Goal: Book appointment/travel/reservation

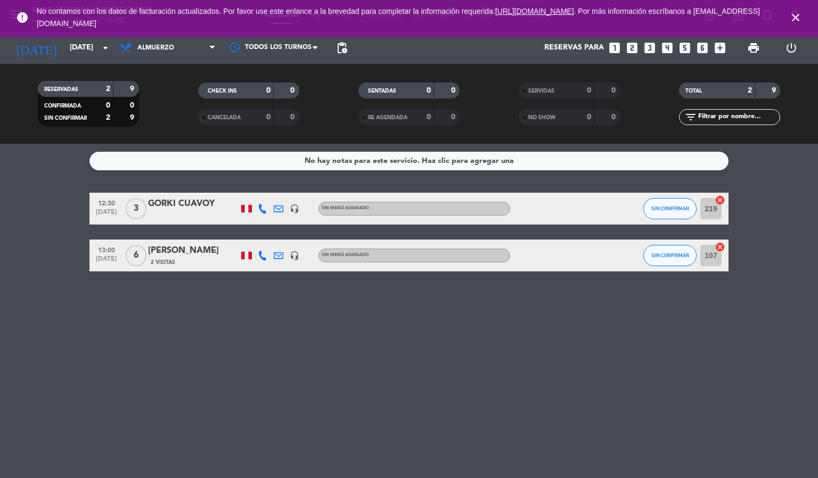
click at [795, 20] on icon "close" at bounding box center [795, 17] width 13 height 13
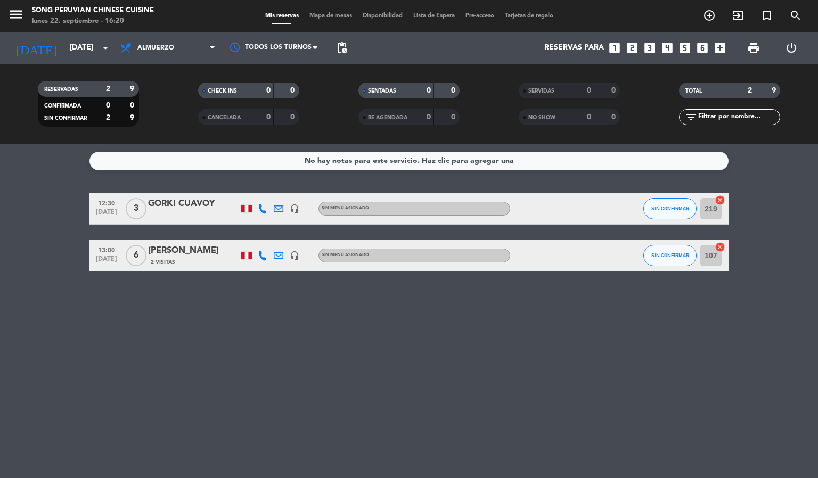
click at [342, 16] on span "Mapa de mesas" at bounding box center [330, 16] width 53 height 6
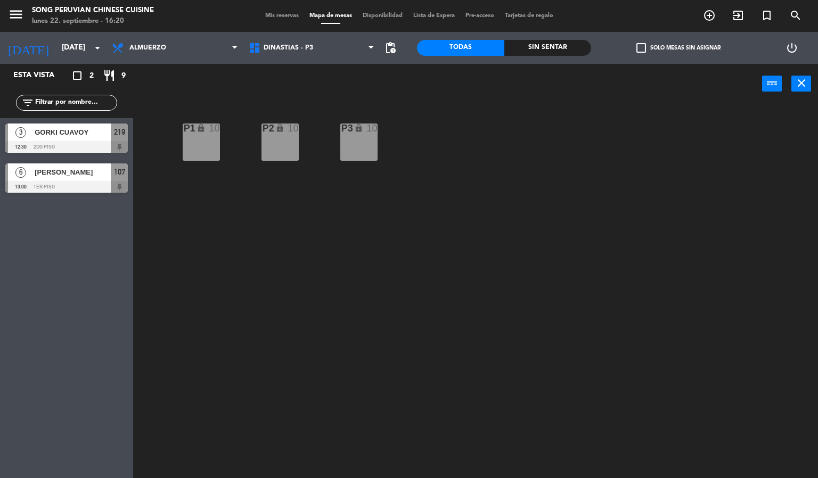
click at [209, 135] on div "P1 lock 10" at bounding box center [201, 142] width 37 height 37
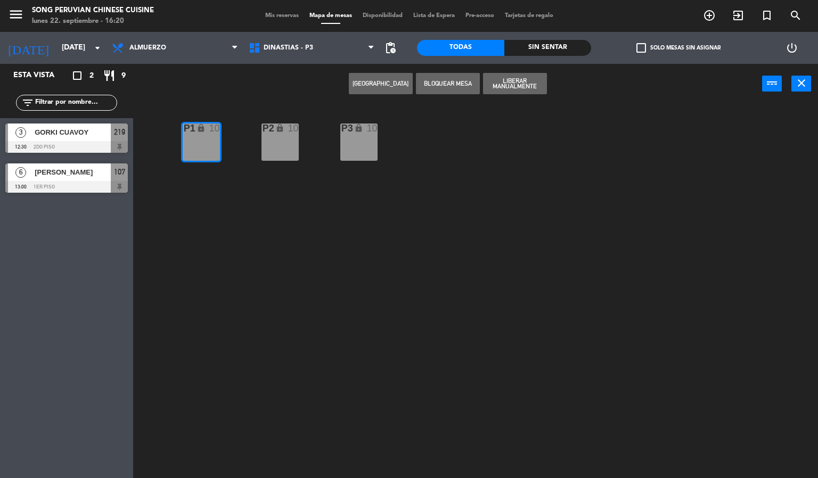
click at [374, 80] on button "[GEOGRAPHIC_DATA]" at bounding box center [381, 83] width 64 height 21
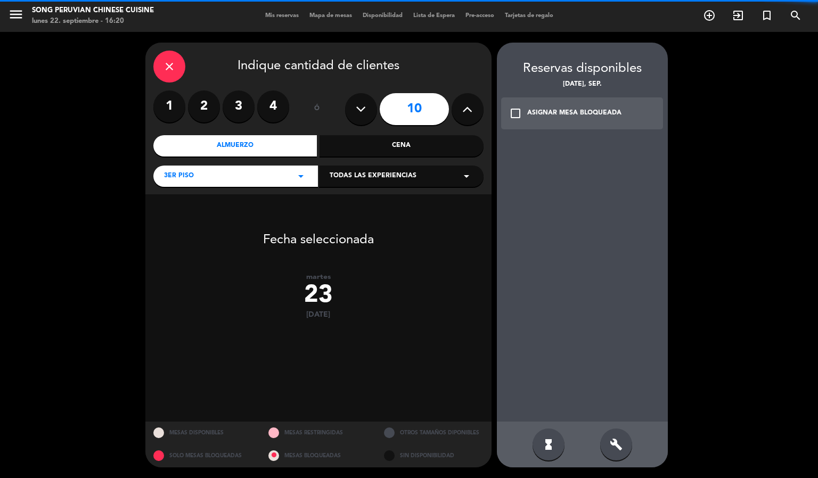
click at [366, 111] on icon at bounding box center [361, 109] width 10 height 16
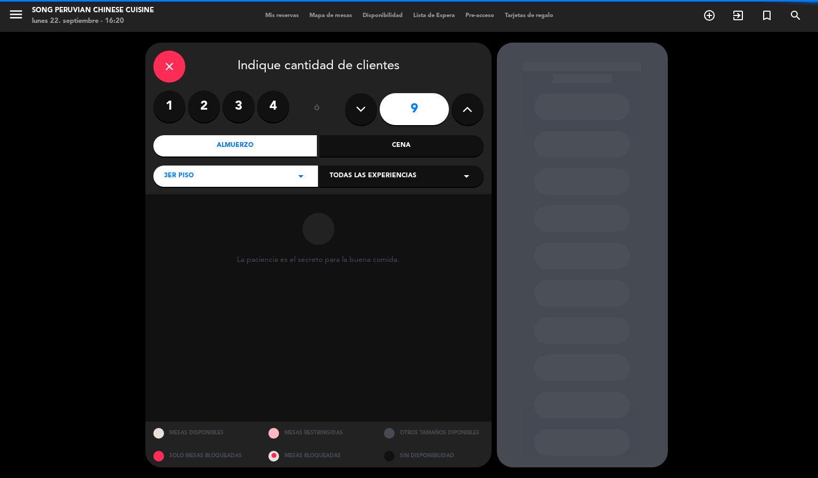
click at [366, 111] on icon at bounding box center [361, 109] width 10 height 16
click at [365, 114] on icon at bounding box center [361, 109] width 10 height 16
type input "6"
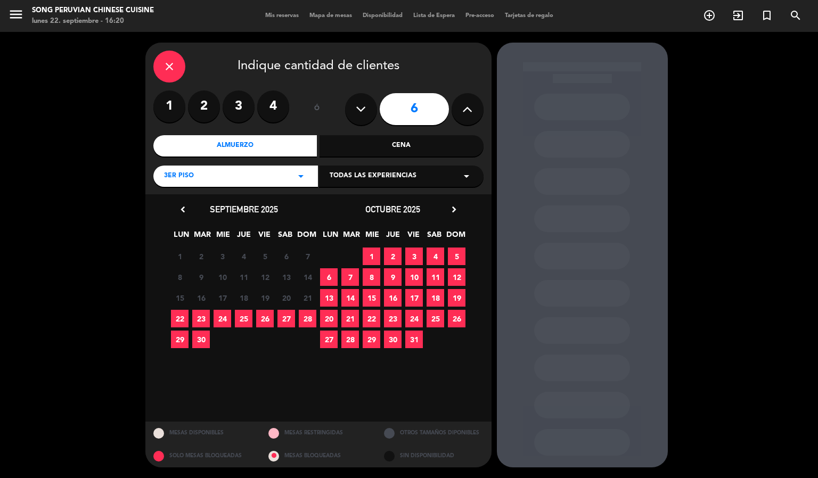
click at [179, 318] on span "22" at bounding box center [180, 319] width 18 height 18
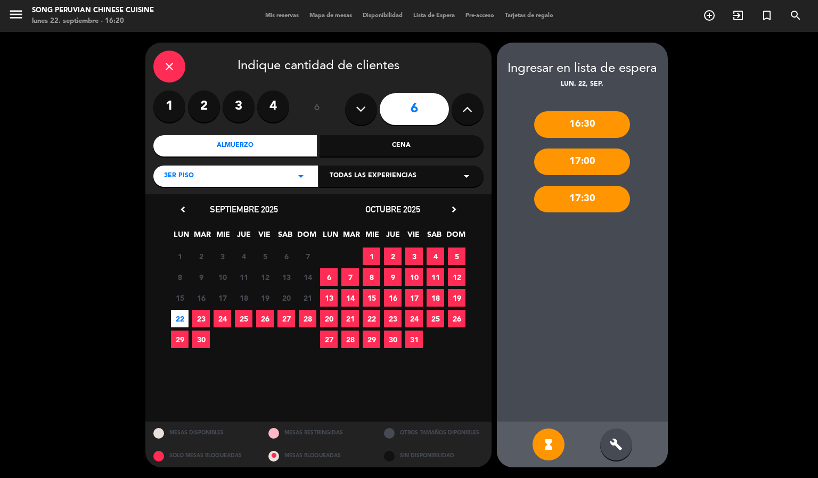
click at [204, 320] on span "23" at bounding box center [201, 319] width 18 height 18
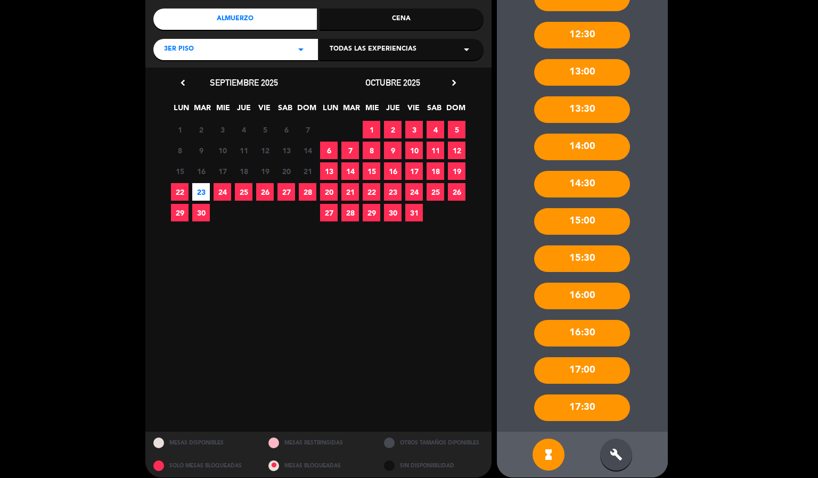
scroll to position [136, 0]
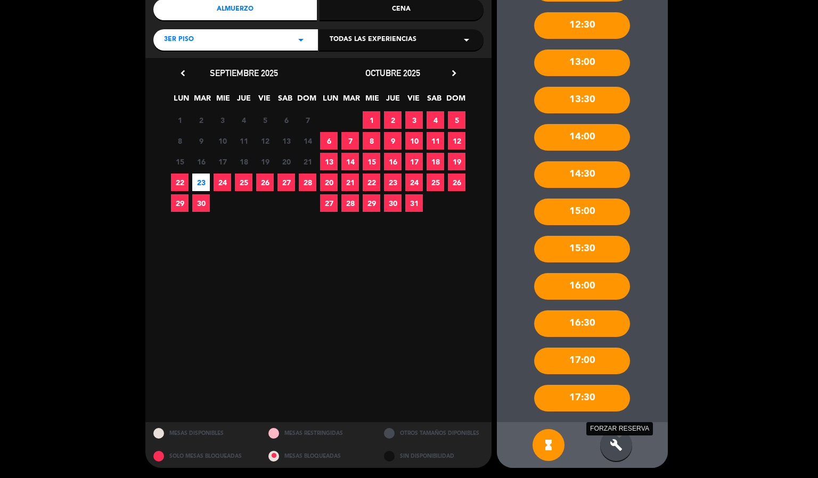
click at [618, 446] on icon "build" at bounding box center [616, 445] width 13 height 13
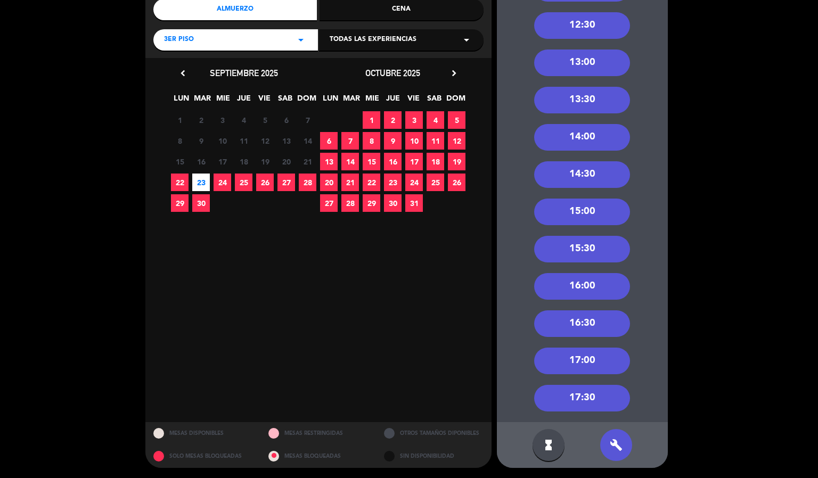
click at [580, 107] on div "13:30" at bounding box center [582, 100] width 96 height 27
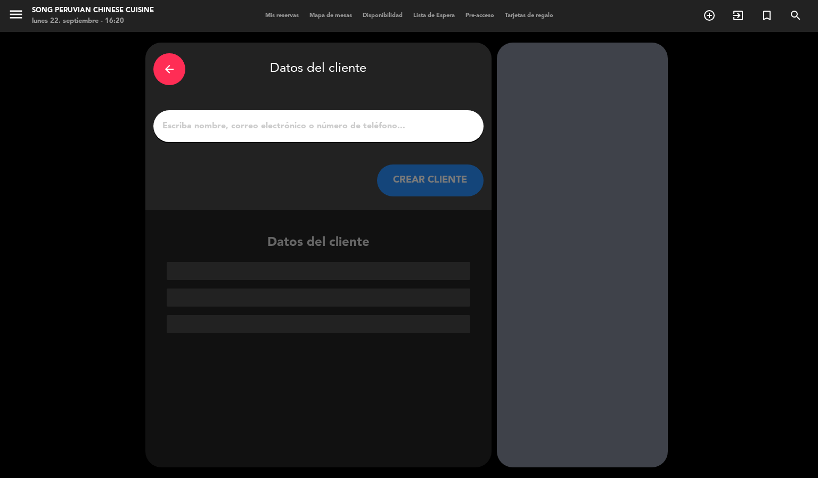
click at [340, 126] on input "1" at bounding box center [318, 126] width 314 height 15
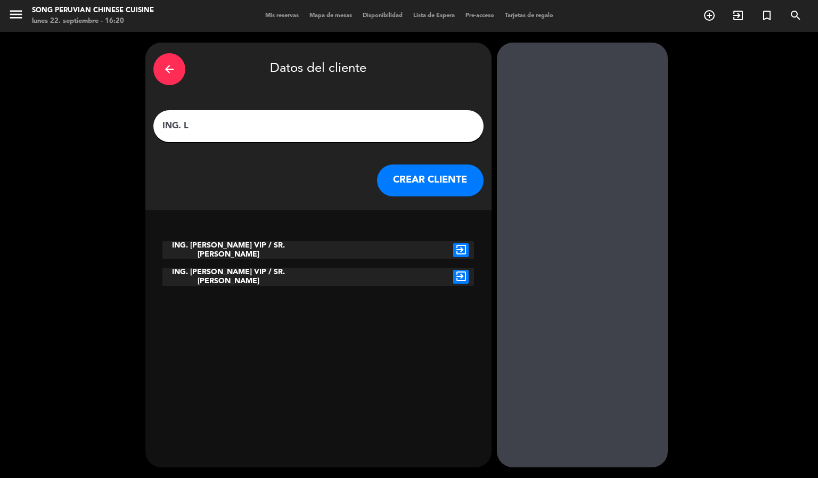
type input "ING. L"
click at [460, 245] on icon "exit_to_app" at bounding box center [460, 250] width 15 height 14
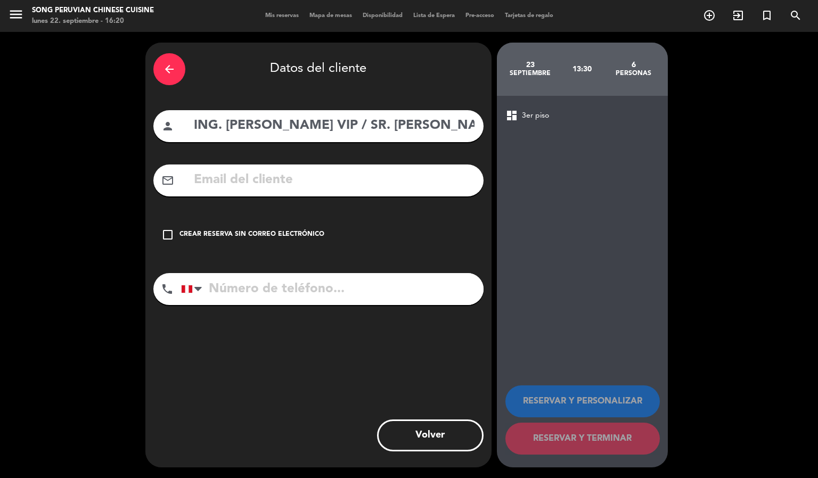
click at [265, 281] on input "tel" at bounding box center [332, 289] width 302 height 32
paste input "[PHONE_NUMBER]"
type input "[PHONE_NUMBER]"
click at [171, 238] on icon "check_box_outline_blank" at bounding box center [167, 234] width 13 height 13
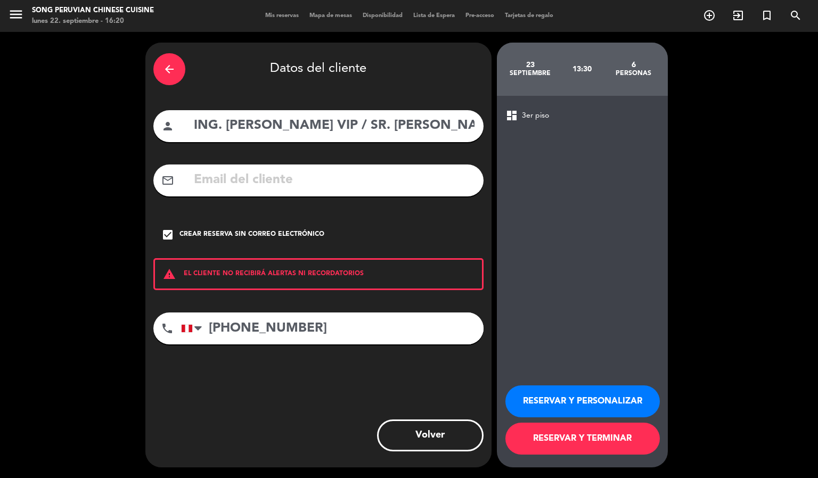
click at [560, 405] on button "RESERVAR Y PERSONALIZAR" at bounding box center [582, 402] width 154 height 32
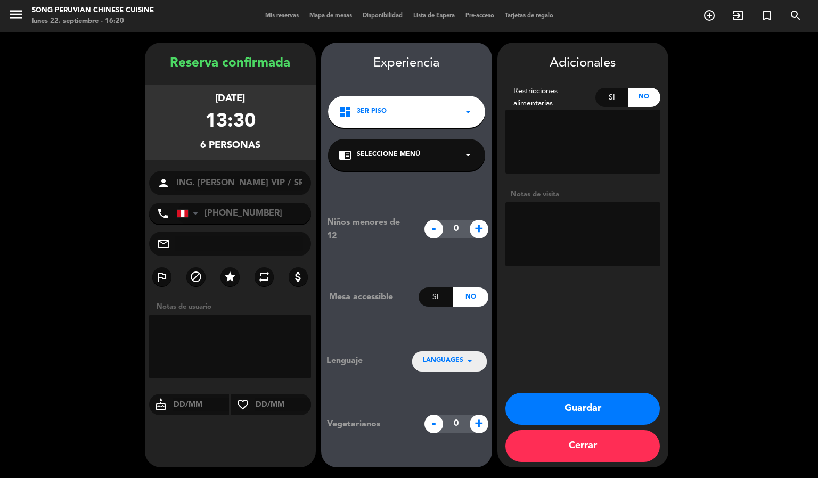
click at [600, 240] on textarea at bounding box center [582, 234] width 155 height 64
click at [591, 213] on textarea at bounding box center [582, 234] width 155 height 64
type textarea "DORADO 2 NO MOVER"
click at [582, 400] on button "Guardar" at bounding box center [582, 409] width 154 height 32
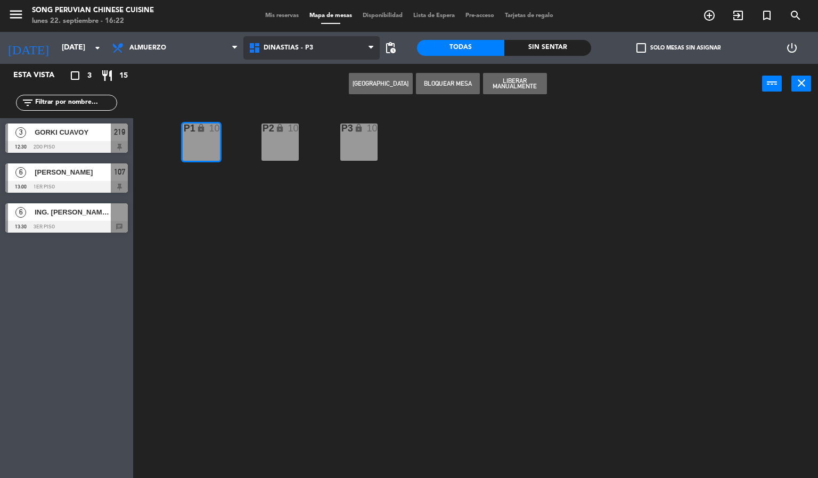
click at [321, 52] on span "DINASTIAS - P3" at bounding box center [311, 47] width 137 height 23
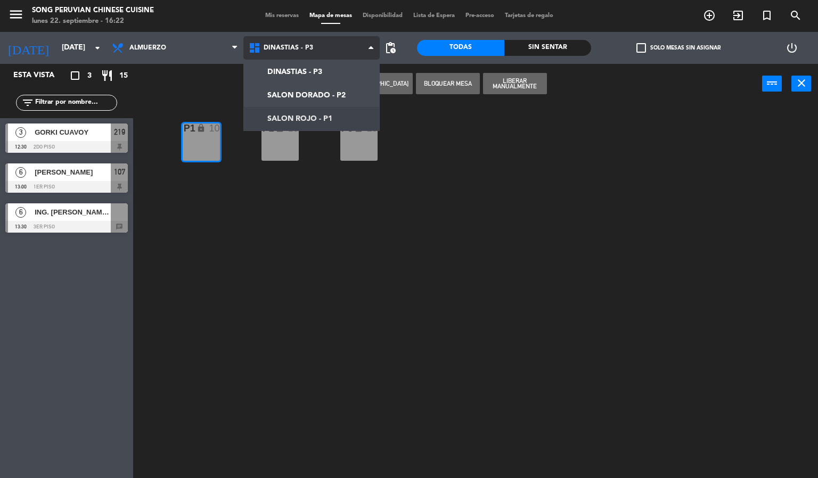
click at [310, 117] on ng-component "menu Song Peruvian Chinese Cuisine [DATE] 22. septiembre - 16:22 Mis reservas M…" at bounding box center [409, 239] width 818 height 479
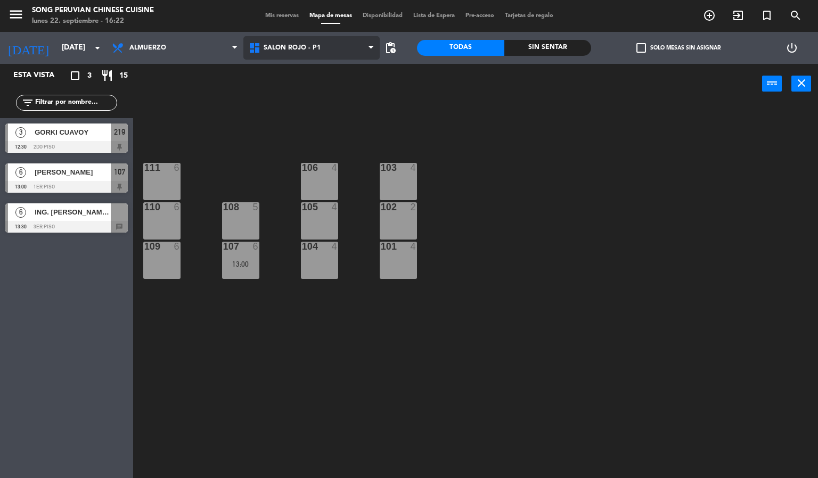
click at [318, 45] on span "SALON ROJO - P1" at bounding box center [292, 47] width 57 height 7
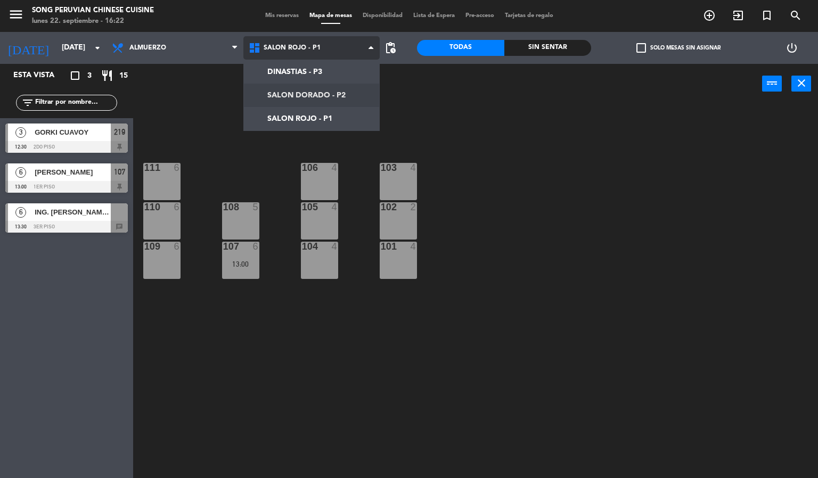
click at [309, 93] on ng-component "menu Song Peruvian Chinese Cuisine [DATE] 22. septiembre - 16:22 Mis reservas M…" at bounding box center [409, 239] width 818 height 479
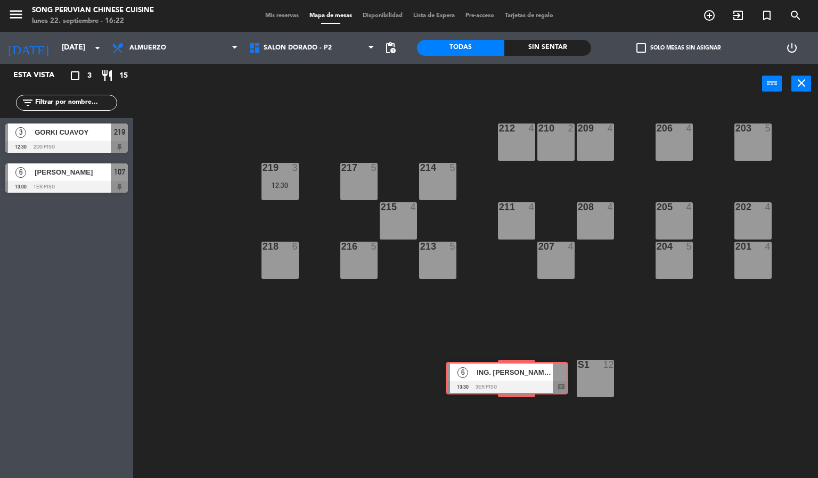
drag, startPoint x: 68, startPoint y: 220, endPoint x: 510, endPoint y: 379, distance: 469.6
click at [510, 379] on div "Esta vista crop_square 3 restaurant 15 filter_list 3 [PERSON_NAME] 12:30 2do pi…" at bounding box center [409, 271] width 818 height 415
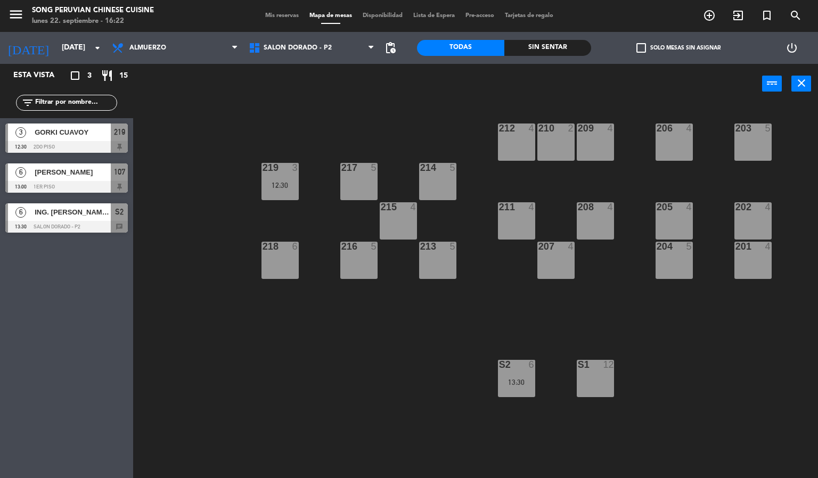
click at [518, 377] on div "S2 6 13:30" at bounding box center [516, 378] width 37 height 37
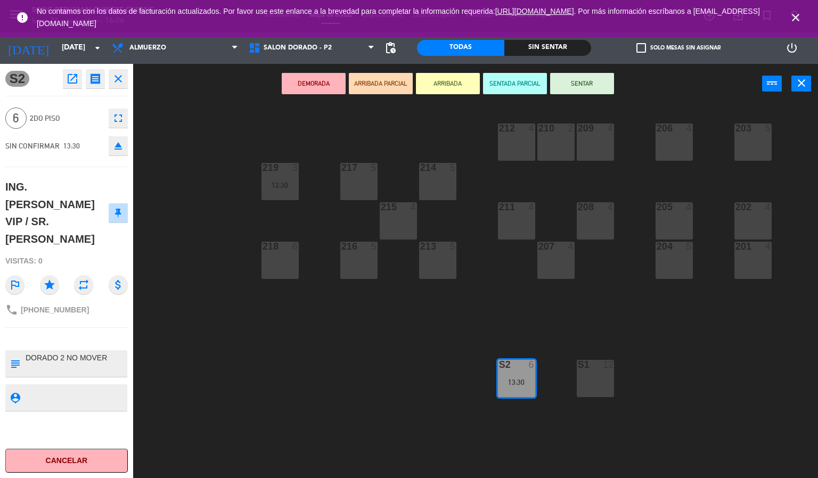
click at [210, 203] on div "203 5 206 4 210 2 212 4 209 4 214 5 217 5 219 3 12:30 202 4 205 4 208 4 211 4 2…" at bounding box center [479, 291] width 677 height 374
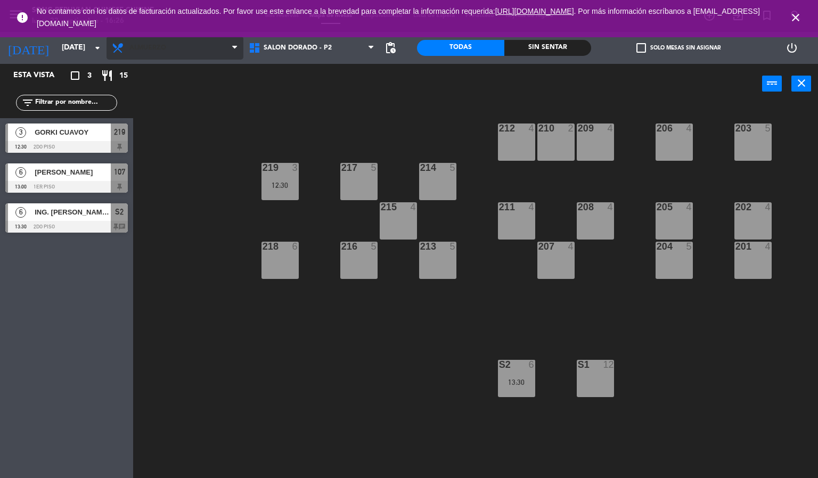
click at [220, 52] on span "Almuerzo" at bounding box center [175, 47] width 137 height 23
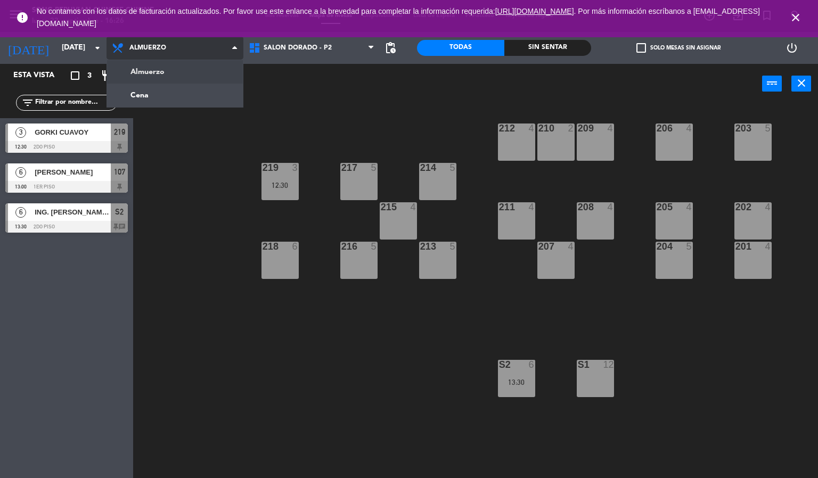
click at [212, 93] on ng-component "menu Song Peruvian Chinese Cuisine [DATE] 22. septiembre - 16:26 Mis reservas M…" at bounding box center [409, 239] width 818 height 479
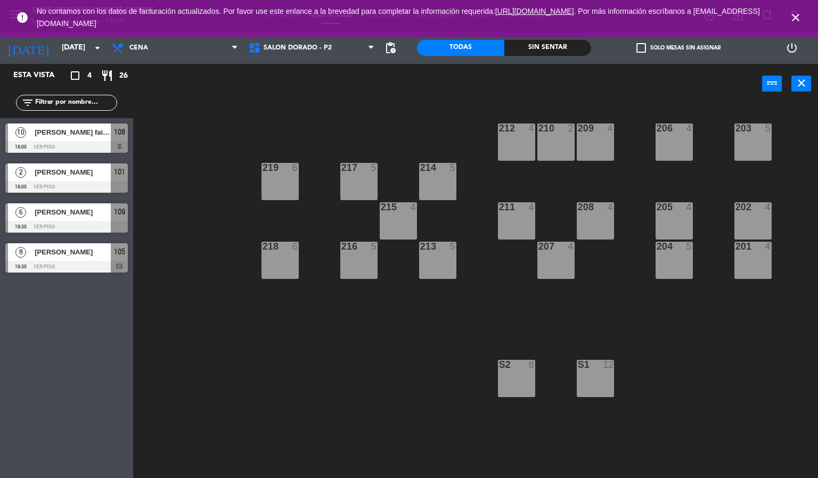
click at [77, 133] on span "[PERSON_NAME] fairus [PERSON_NAME]" at bounding box center [73, 132] width 76 height 11
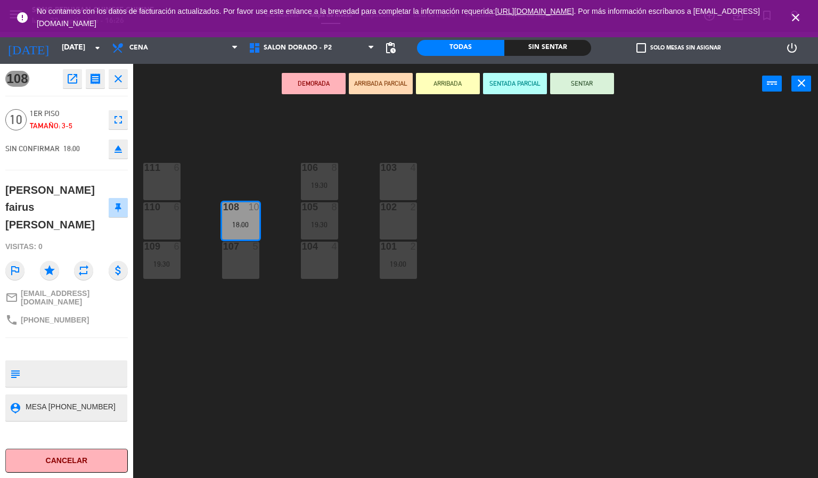
click at [118, 115] on icon "fullscreen" at bounding box center [118, 119] width 13 height 13
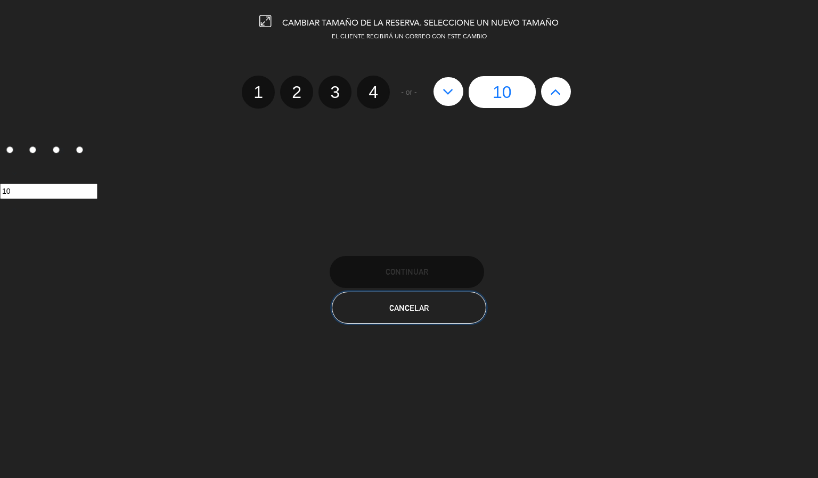
click at [406, 321] on button "Cancelar" at bounding box center [409, 308] width 154 height 32
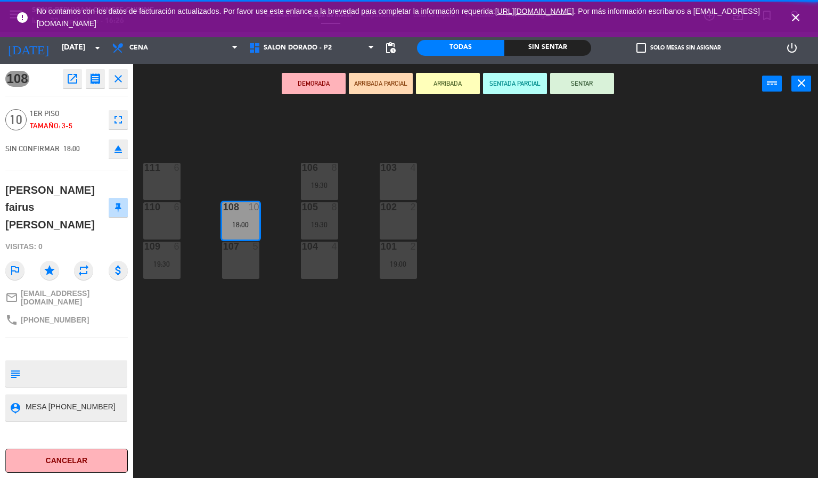
click at [72, 79] on icon "open_in_new" at bounding box center [72, 78] width 13 height 13
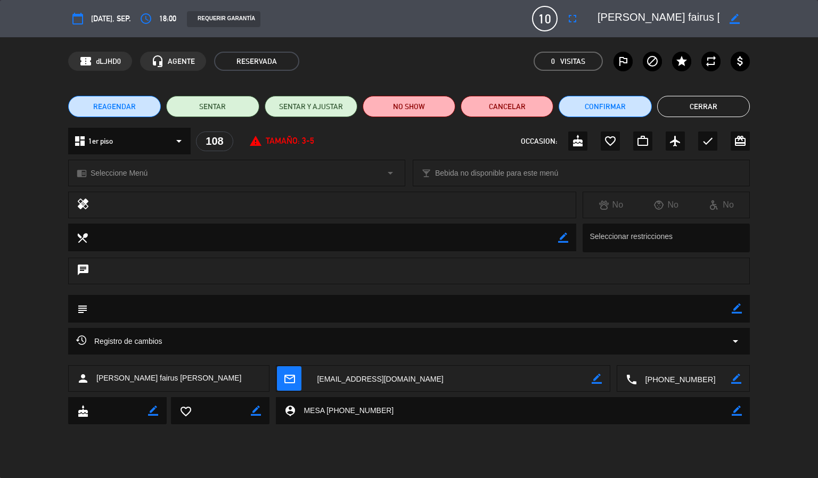
click at [734, 18] on icon "border_color" at bounding box center [735, 19] width 10 height 10
click at [641, 21] on textarea at bounding box center [659, 18] width 122 height 19
click at [616, 18] on textarea at bounding box center [659, 18] width 122 height 19
click at [711, 20] on textarea at bounding box center [659, 18] width 122 height 19
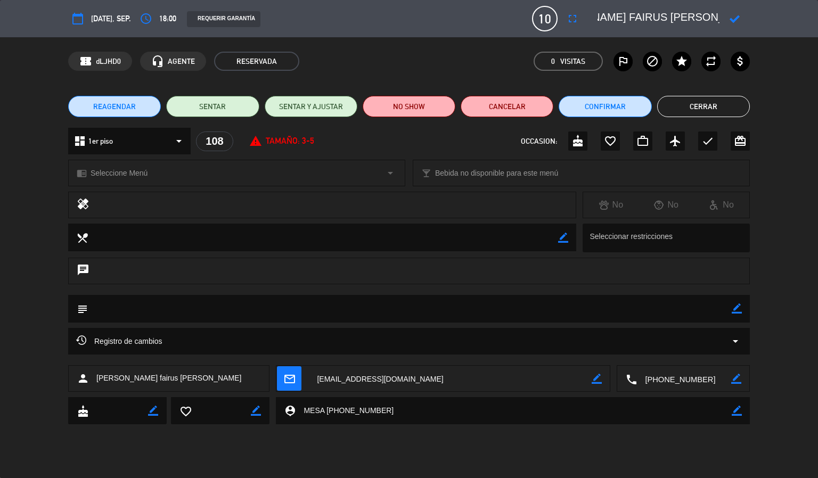
click at [699, 13] on textarea at bounding box center [659, 18] width 122 height 19
click at [711, 13] on textarea at bounding box center [659, 18] width 122 height 19
click at [732, 18] on icon at bounding box center [735, 19] width 10 height 10
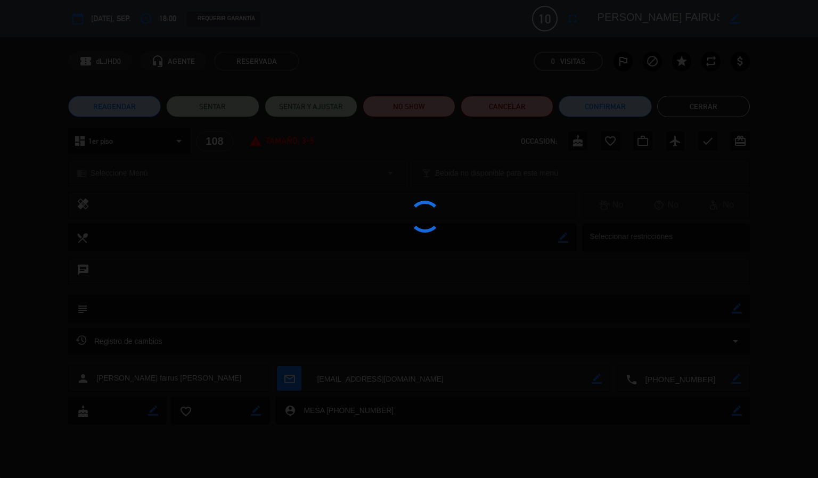
scroll to position [0, 1]
type textarea "[PERSON_NAME] FAIRUS [PERSON_NAME]"
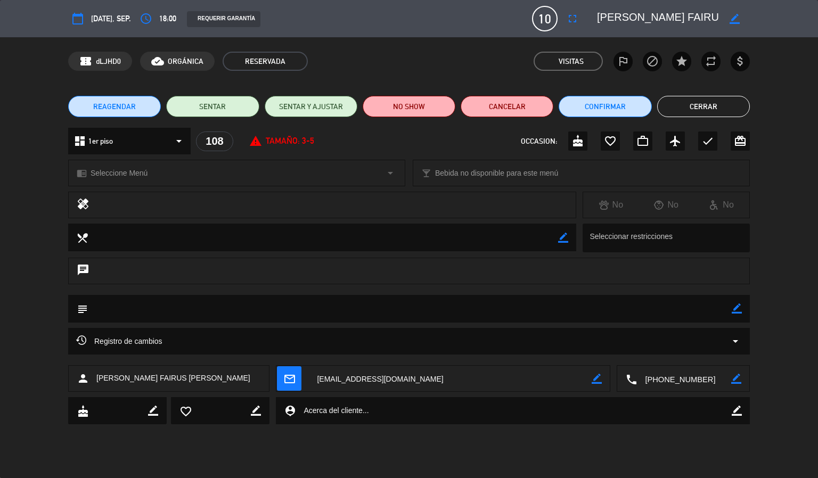
click at [696, 112] on button "Cerrar" at bounding box center [703, 106] width 93 height 21
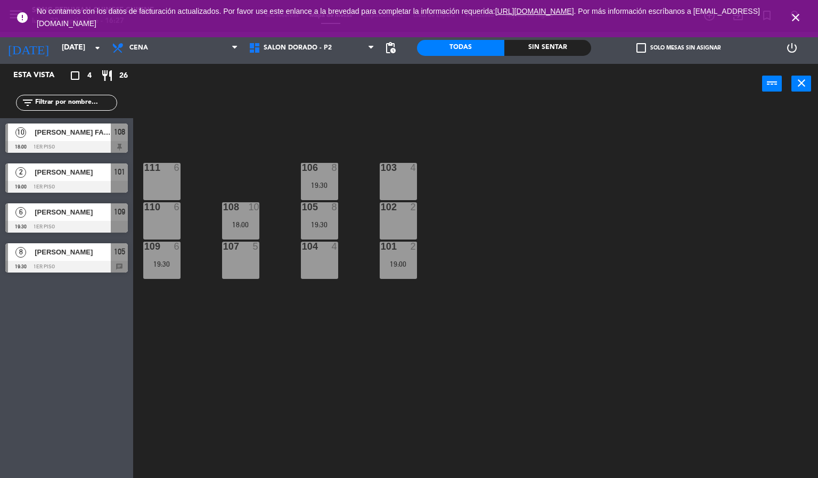
click at [92, 143] on div at bounding box center [66, 147] width 122 height 12
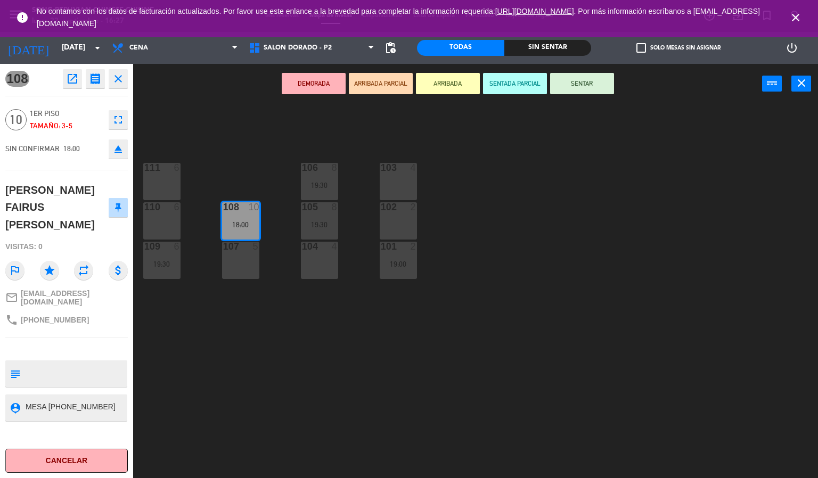
click at [95, 402] on textarea at bounding box center [75, 408] width 102 height 13
type textarea "M"
click at [103, 363] on textarea at bounding box center [75, 374] width 102 height 22
type textarea "DESEA ARMADO 209 A 212"
click at [50, 402] on textarea at bounding box center [75, 408] width 102 height 13
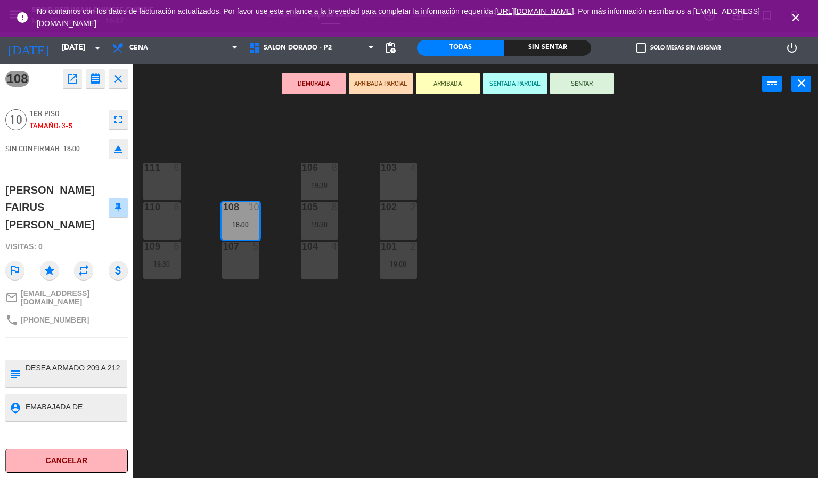
scroll to position [7, 0]
type textarea "EMABAJADA DE INDONESIA"
click at [69, 205] on div "[PERSON_NAME] FAIRUS [PERSON_NAME]" at bounding box center [56, 208] width 103 height 52
click at [51, 261] on icon "star" at bounding box center [49, 270] width 19 height 19
click at [253, 395] on div "103 4 106 8 19:30 111 6 102 2 105 8 19:30 108 10 18:00 110 6 101 2 19:00 104 4 …" at bounding box center [479, 291] width 677 height 374
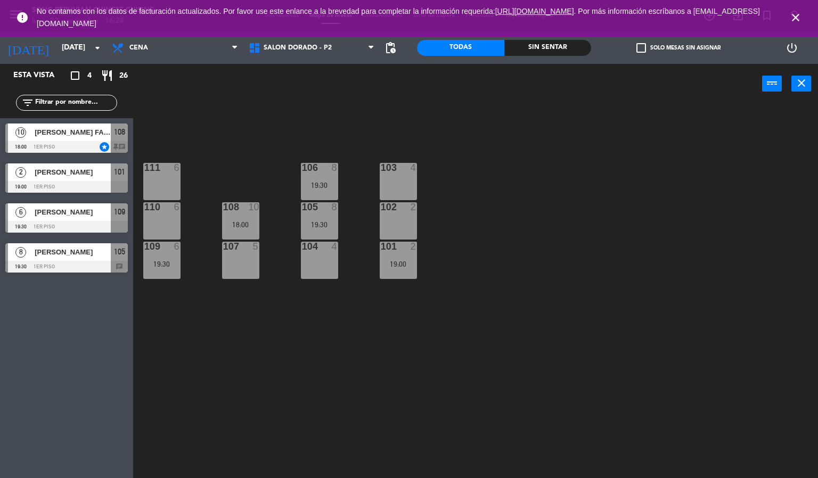
click at [72, 208] on span "[PERSON_NAME]" at bounding box center [73, 212] width 76 height 11
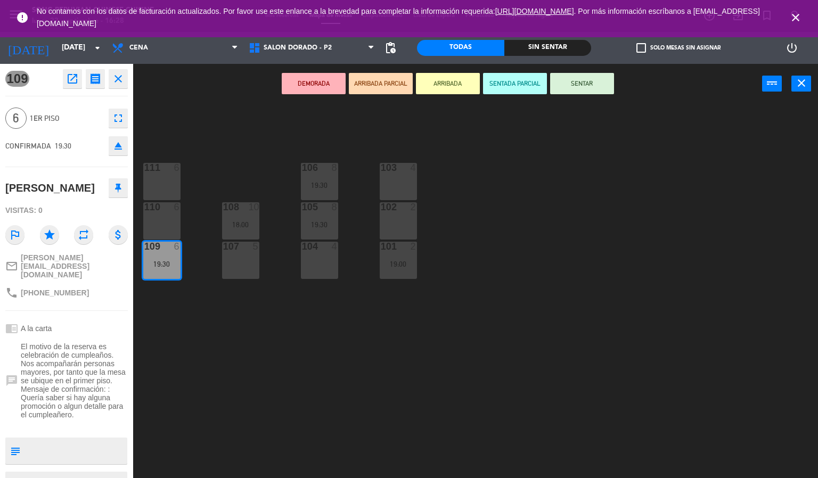
click at [274, 398] on div "103 4 106 8 19:30 111 6 102 2 105 8 19:30 108 10 18:00 110 6 101 2 19:00 104 4 …" at bounding box center [479, 291] width 677 height 374
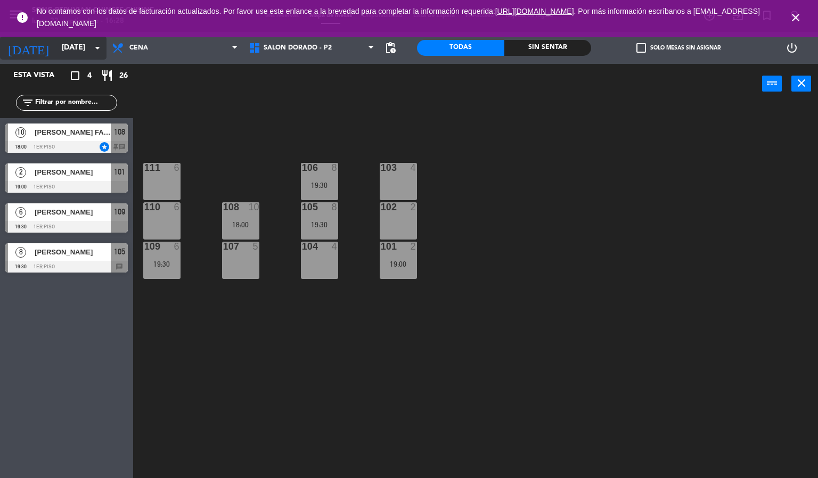
click at [58, 47] on input "[DATE]" at bounding box center [106, 47] width 101 height 19
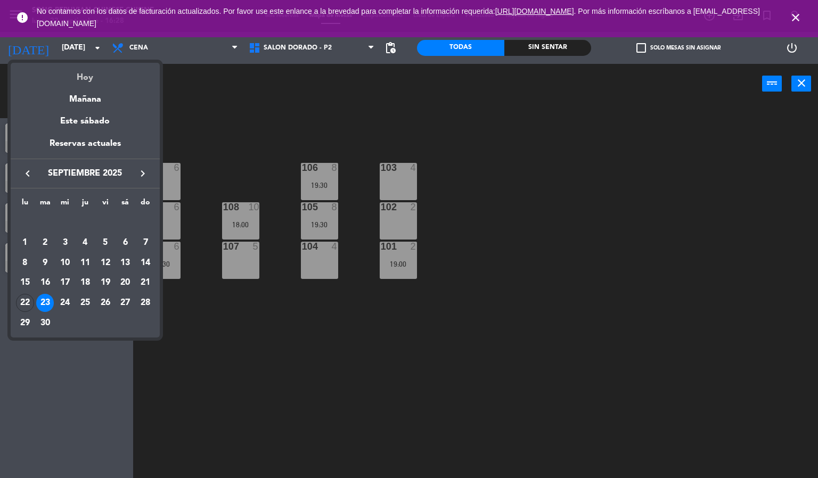
click at [84, 82] on div "Hoy" at bounding box center [85, 74] width 149 height 22
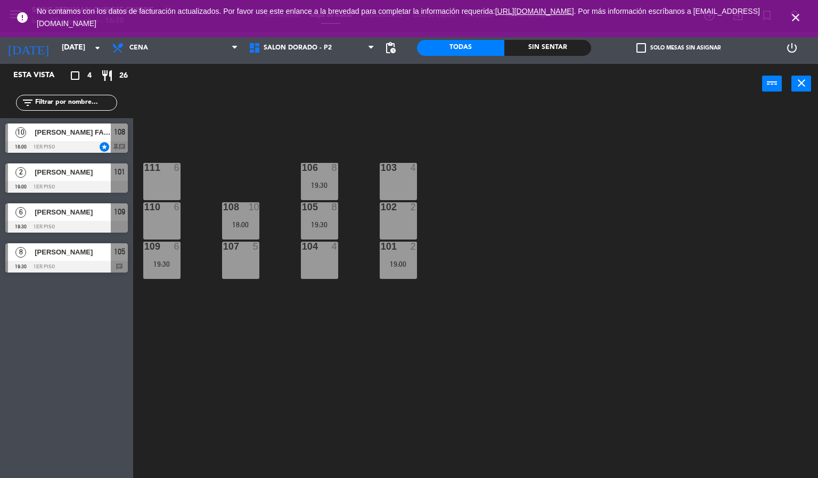
type input "[DATE]"
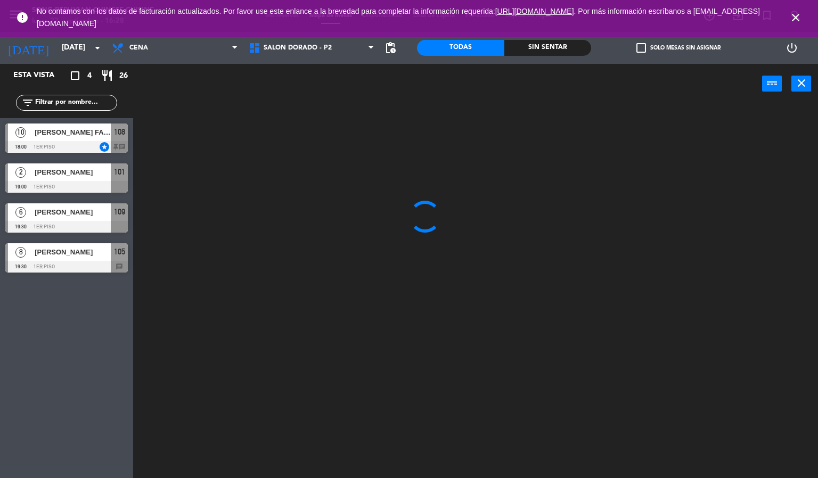
click at [796, 13] on icon "close" at bounding box center [795, 17] width 13 height 13
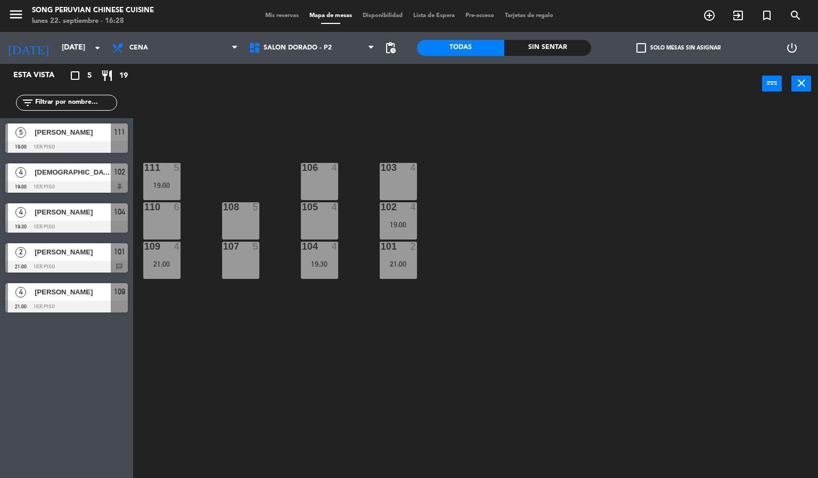
click at [658, 228] on div "103 4 106 4 111 5 19:00 102 4 19:00 105 4 108 5 110 6 101 2 21:00 104 4 19:30 1…" at bounding box center [479, 291] width 677 height 374
click at [453, 392] on div "103 4 106 4 111 5 19:00 102 4 19:00 105 4 108 5 110 6 101 2 21:00 104 4 19:30 1…" at bounding box center [479, 291] width 677 height 374
click at [411, 264] on div "21:00" at bounding box center [398, 263] width 37 height 7
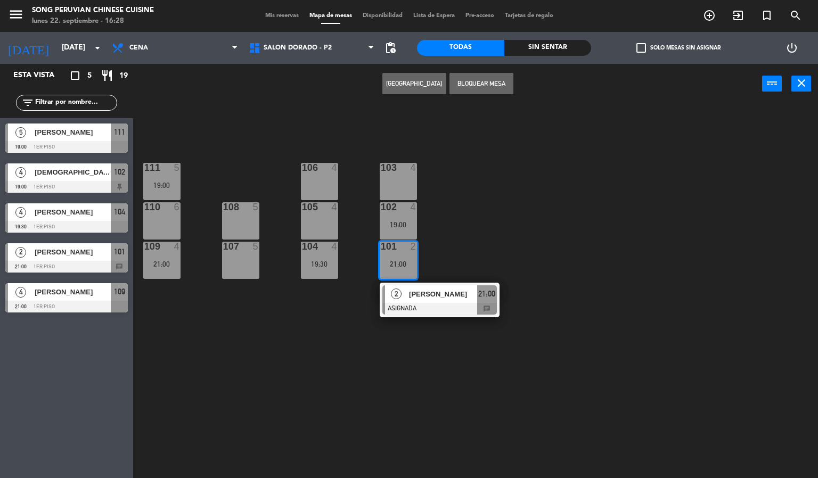
click at [534, 409] on div "103 4 106 4 111 5 19:00 102 4 19:00 105 4 108 5 110 6 101 2 21:00 2 [PERSON_NAM…" at bounding box center [479, 291] width 677 height 374
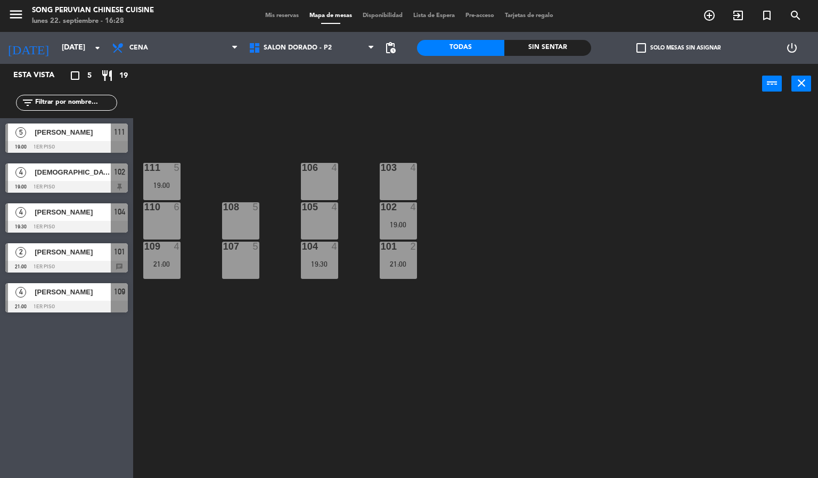
click at [405, 389] on div "103 4 106 4 111 5 19:00 102 4 19:00 105 4 108 5 110 6 101 2 21:00 104 4 19:30 1…" at bounding box center [479, 291] width 677 height 374
click at [365, 357] on div "103 4 106 4 111 5 19:00 102 4 19:00 105 4 108 5 110 6 101 2 21:00 104 4 19:30 1…" at bounding box center [479, 291] width 677 height 374
click at [324, 249] on div at bounding box center [319, 247] width 18 height 10
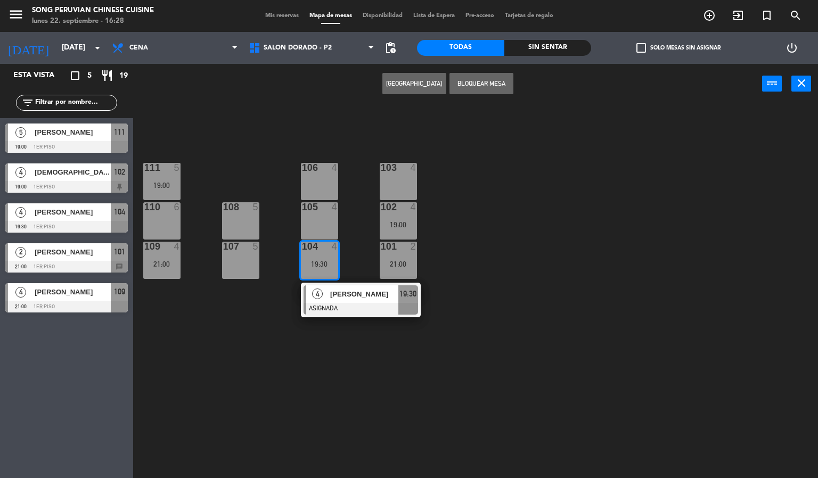
click at [161, 218] on div "110 6" at bounding box center [161, 220] width 37 height 37
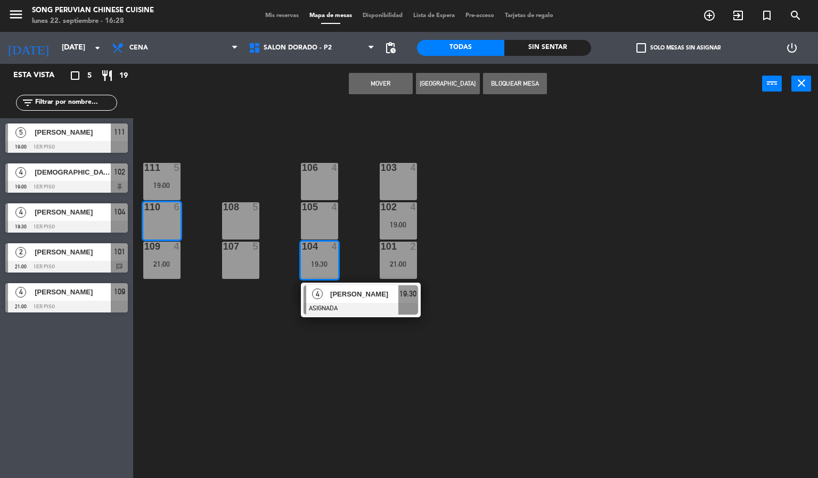
click at [409, 88] on button "Mover" at bounding box center [381, 83] width 64 height 21
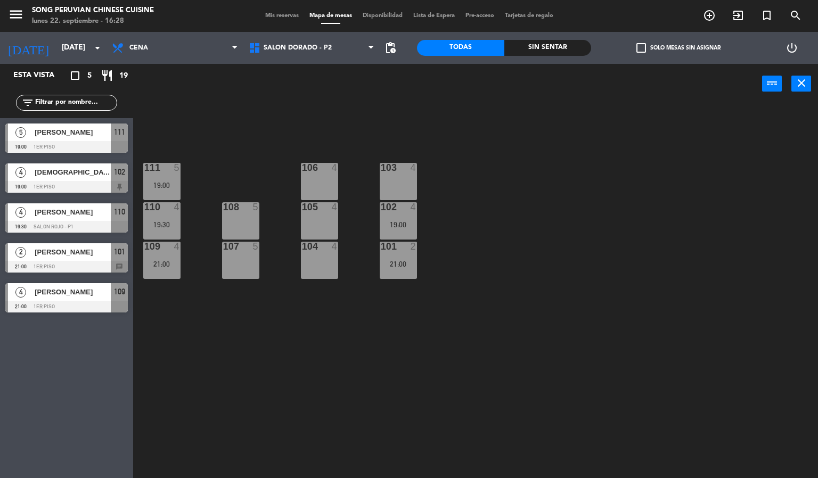
click at [443, 346] on div "103 4 106 4 111 5 19:00 102 4 19:00 105 4 108 5 110 4 19:30 101 2 21:00 104 4 1…" at bounding box center [479, 291] width 677 height 374
click at [169, 216] on div "110 4 19:30" at bounding box center [161, 220] width 37 height 37
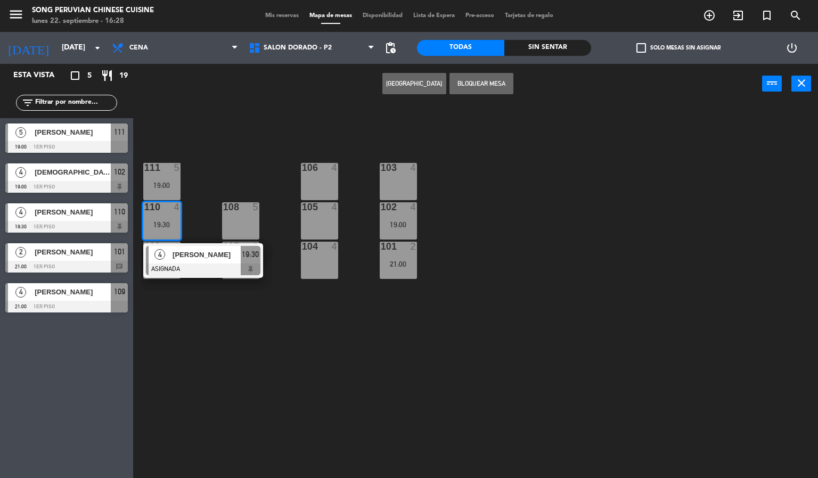
click at [281, 347] on div "103 4 106 4 111 5 19:00 102 4 19:00 105 4 108 5 110 4 19:30 4 [PERSON_NAME] ASI…" at bounding box center [479, 291] width 677 height 374
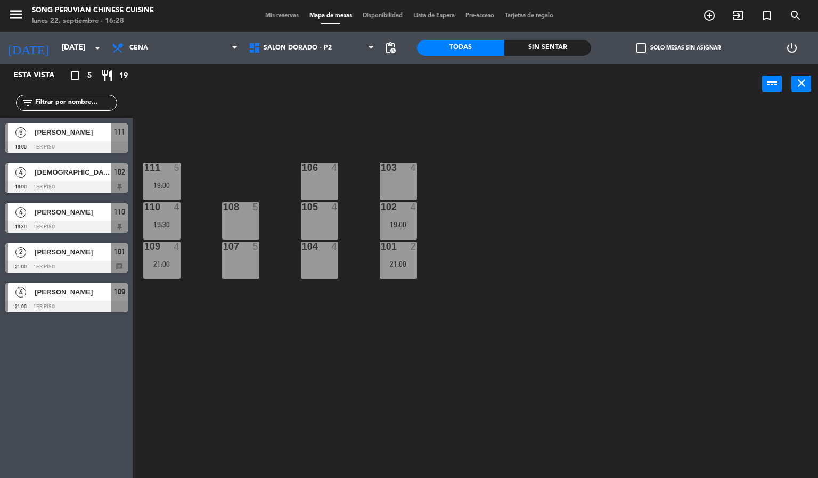
click at [171, 211] on div "4" at bounding box center [180, 207] width 18 height 10
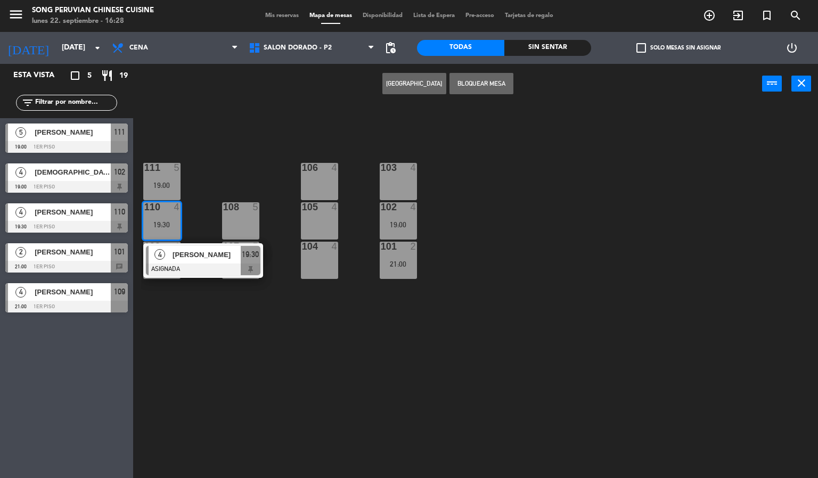
click at [334, 167] on div "4" at bounding box center [335, 168] width 6 height 10
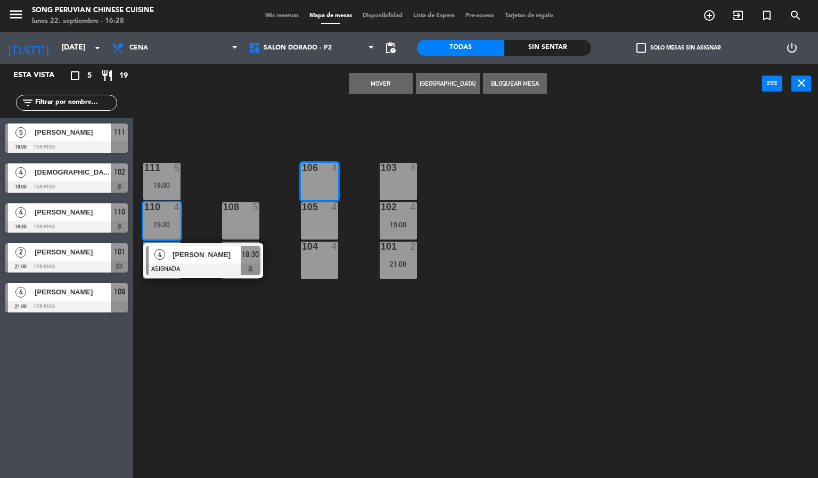
click at [390, 88] on button "Mover" at bounding box center [381, 83] width 64 height 21
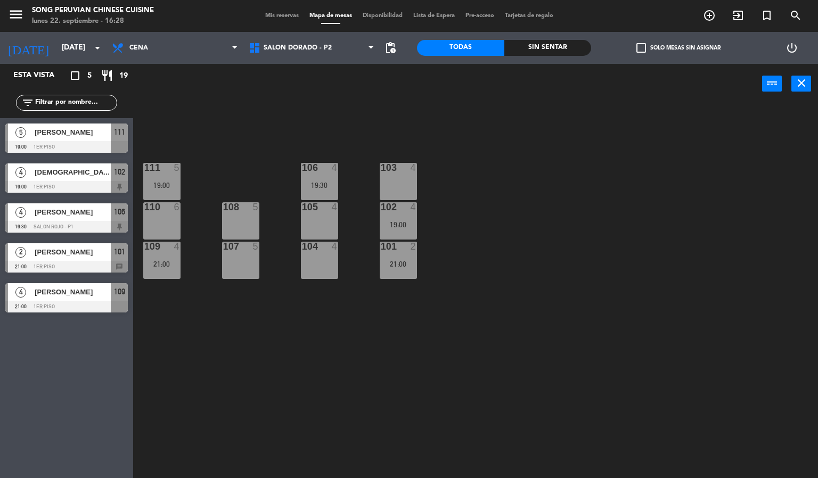
click at [455, 307] on div "103 4 106 4 19:30 111 5 19:00 102 4 19:00 105 4 108 5 110 6 101 2 21:00 104 4 1…" at bounding box center [479, 291] width 677 height 374
click at [402, 210] on div at bounding box center [398, 207] width 18 height 10
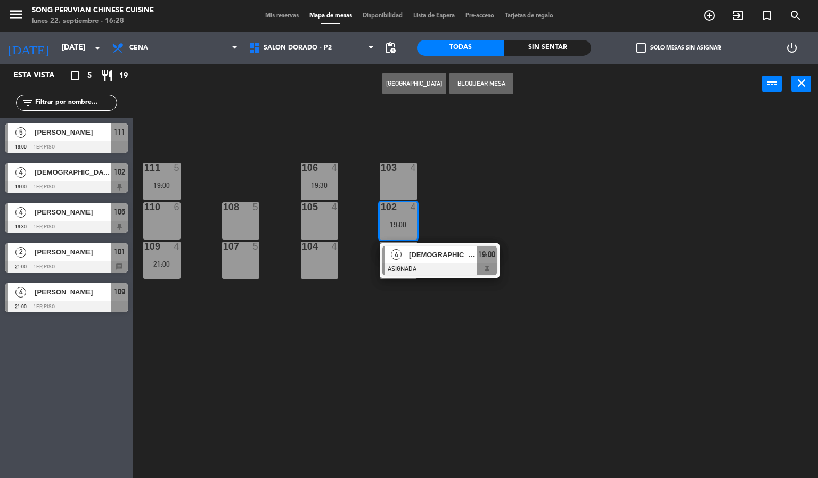
click at [398, 167] on div at bounding box center [398, 168] width 18 height 10
click at [381, 82] on button "Mover" at bounding box center [381, 83] width 64 height 21
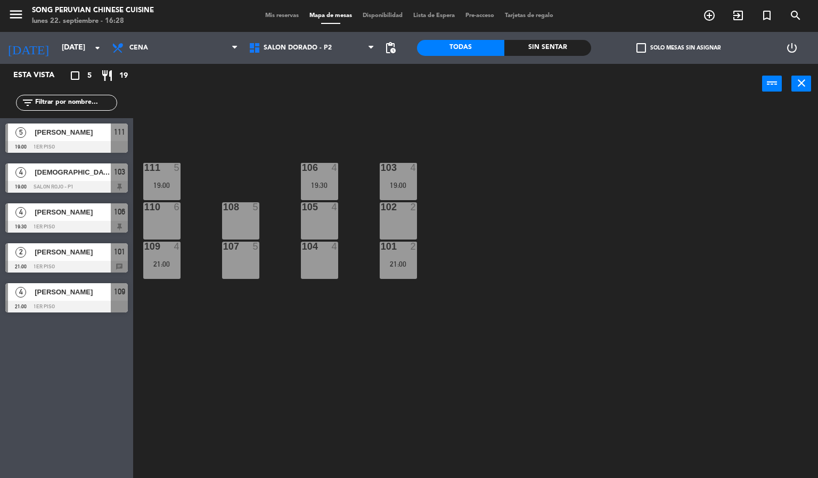
click at [382, 344] on div "103 4 19:00 106 4 19:30 111 5 19:00 102 2 105 4 108 5 110 6 101 2 21:00 104 4 1…" at bounding box center [479, 291] width 677 height 374
click at [312, 51] on span "SALON DORADO - P2" at bounding box center [298, 47] width 68 height 7
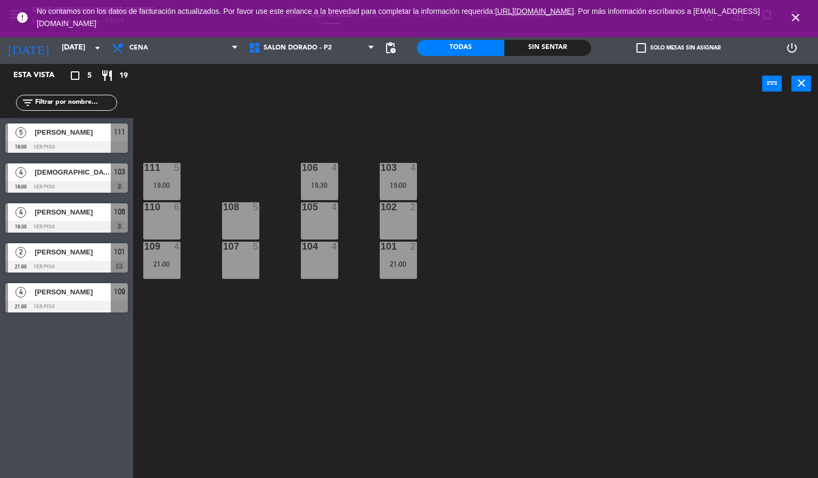
click at [798, 18] on icon "close" at bounding box center [795, 17] width 13 height 13
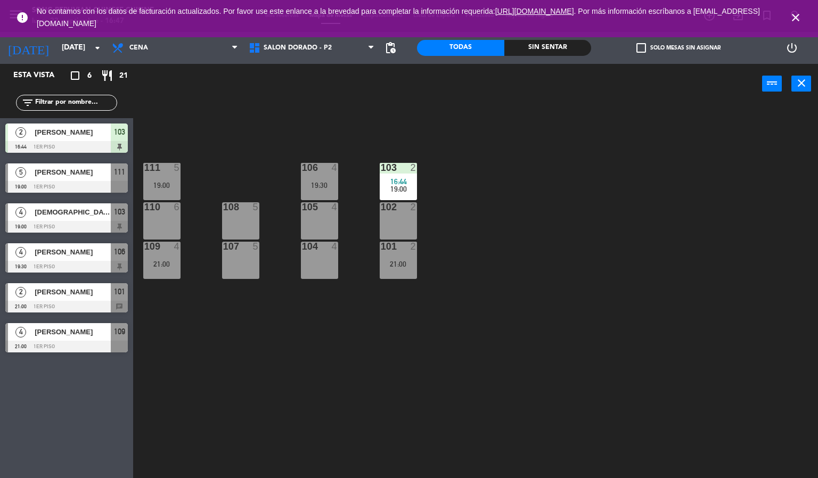
click at [792, 16] on icon "close" at bounding box center [795, 17] width 13 height 13
click at [800, 22] on icon "close" at bounding box center [795, 17] width 13 height 13
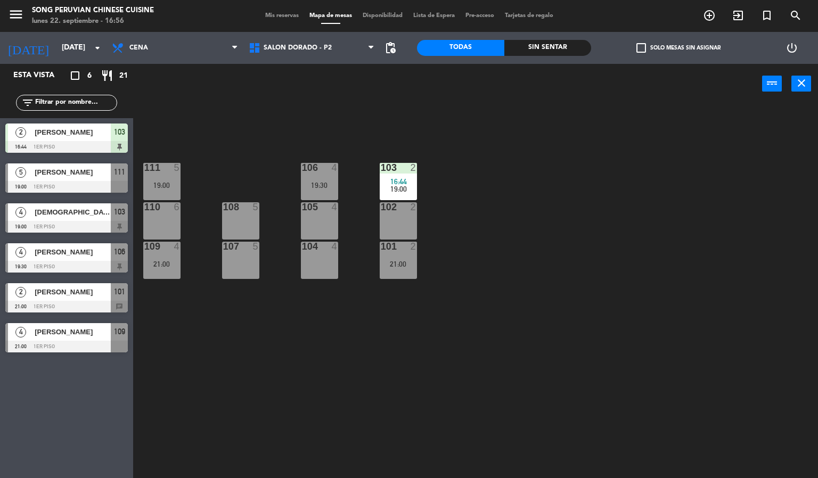
click at [650, 194] on div "103 2 16:44 19:00 106 4 19:30 111 5 19:00 102 2 105 4 108 5 110 6 101 2 21:00 1…" at bounding box center [479, 291] width 677 height 374
click at [234, 130] on div "103 2 16:44 19:00 106 4 19:30 111 5 19:00 102 2 105 4 108 5 110 6 101 2 21:00 1…" at bounding box center [479, 291] width 677 height 374
click at [208, 88] on div "power_input close" at bounding box center [447, 84] width 629 height 40
click at [304, 325] on div "103 2 16:44 19:00 106 4 19:30 111 5 19:00 102 2 105 4 108 5 110 6 101 2 21:00 1…" at bounding box center [479, 291] width 677 height 374
click at [400, 176] on div "103 2 16:44 19:00" at bounding box center [398, 181] width 37 height 37
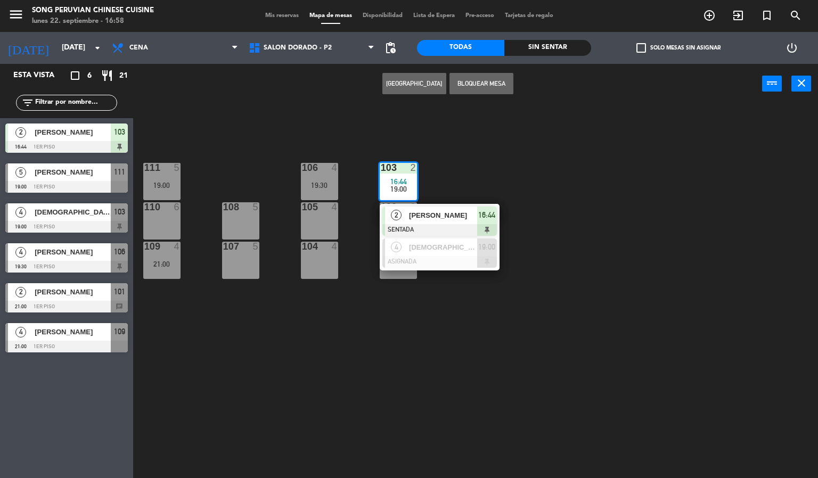
click at [333, 355] on div "103 2 16:44 19:00 2 [PERSON_NAME] SENTADA 16:44 4 [DEMOGRAPHIC_DATA][PERSON_NAM…" at bounding box center [479, 291] width 677 height 374
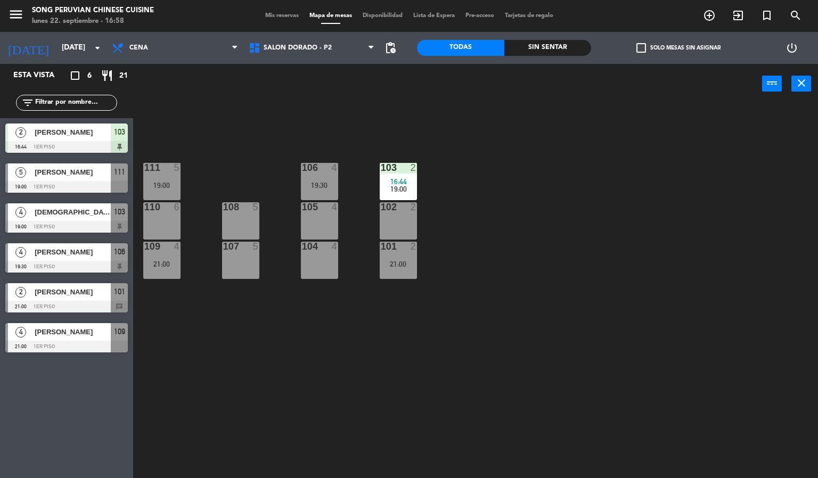
click at [271, 364] on div "103 2 16:44 19:00 106 4 19:30 111 5 19:00 102 2 105 4 108 5 110 6 101 2 21:00 1…" at bounding box center [479, 291] width 677 height 374
click at [349, 125] on div "103 2 16:44 19:00 106 4 19:30 111 5 19:00 102 2 105 4 108 5 110 6 101 2 21:00 1…" at bounding box center [479, 291] width 677 height 374
click at [714, 410] on div "103 2 16:44 19:00 106 4 19:30 111 5 19:00 102 2 105 4 108 5 110 6 101 2 21:00 1…" at bounding box center [479, 291] width 677 height 374
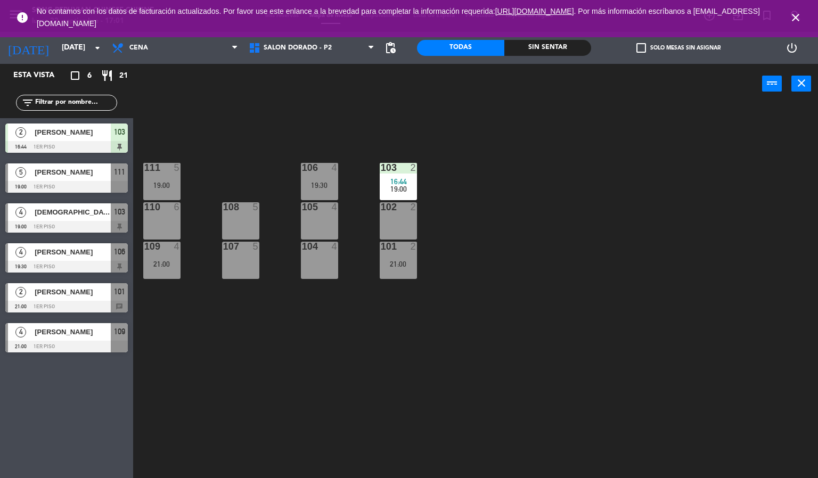
click at [796, 18] on icon "close" at bounding box center [795, 17] width 13 height 13
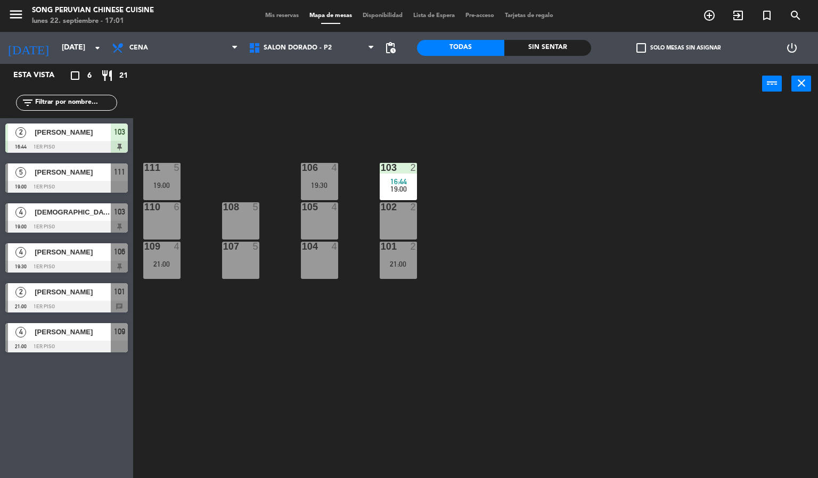
click at [719, 256] on div "103 2 16:44 19:00 106 4 19:30 111 5 19:00 102 2 105 4 108 5 110 6 101 2 21:00 1…" at bounding box center [479, 291] width 677 height 374
click at [510, 202] on div "103 2 16:44 19:00 106 4 19:30 111 5 19:00 102 2 105 4 108 5 110 6 101 2 21:00 1…" at bounding box center [479, 291] width 677 height 374
click at [657, 256] on div "103 2 16:44 19:00 106 4 19:30 111 5 19:00 102 2 105 4 108 5 110 6 101 2 21:00 1…" at bounding box center [479, 291] width 677 height 374
click at [657, 278] on div "103 2 16:44 19:00 106 4 19:30 111 5 19:00 102 2 105 4 108 5 110 6 101 2 21:00 1…" at bounding box center [479, 291] width 677 height 374
click at [621, 302] on div "103 2 16:44 19:00 106 4 19:30 111 5 19:00 102 2 105 4 108 5 110 6 101 2 21:00 1…" at bounding box center [479, 291] width 677 height 374
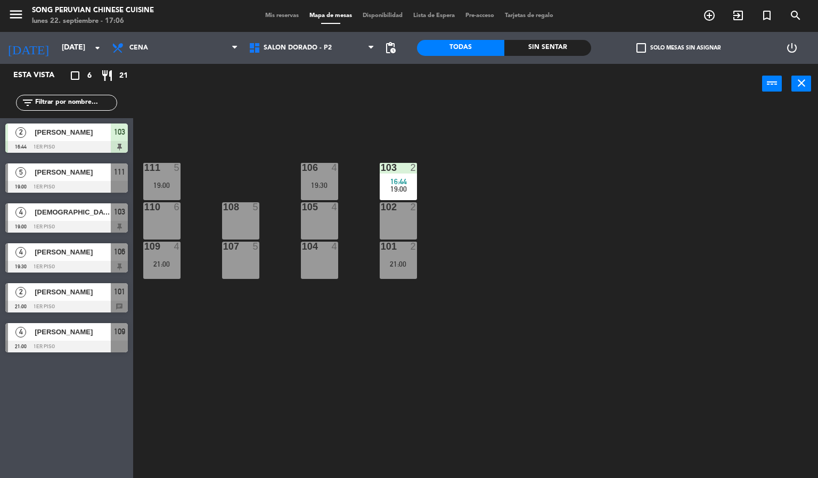
click at [636, 331] on div "103 2 16:44 19:00 106 4 19:30 111 5 19:00 102 2 105 4 108 5 110 6 101 2 21:00 1…" at bounding box center [479, 291] width 677 height 374
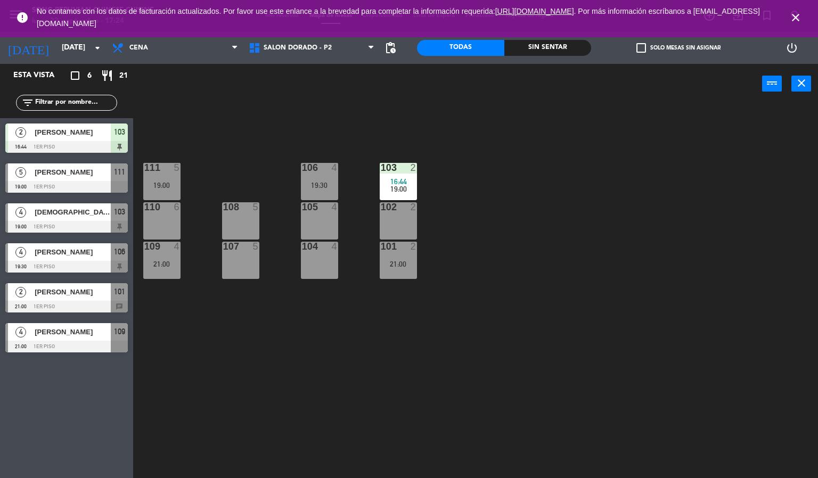
click at [596, 334] on div "103 2 16:44 19:00 106 4 19:30 111 5 19:00 102 2 105 4 108 5 110 6 101 2 21:00 1…" at bounding box center [479, 291] width 677 height 374
drag, startPoint x: 596, startPoint y: 334, endPoint x: 400, endPoint y: 259, distance: 210.2
click at [400, 260] on div "21:00" at bounding box center [398, 263] width 37 height 7
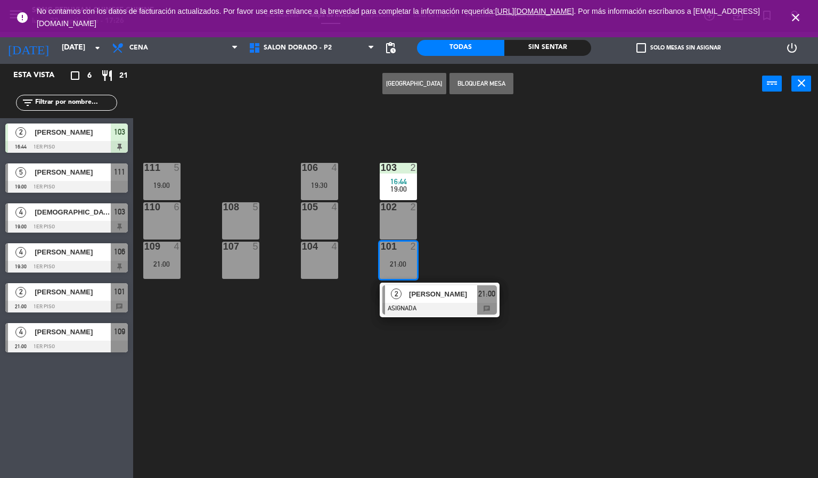
click at [354, 438] on div "103 2 16:44 19:00 106 4 19:30 111 5 19:00 102 2 105 4 108 5 110 6 101 2 21:00 2…" at bounding box center [479, 291] width 677 height 374
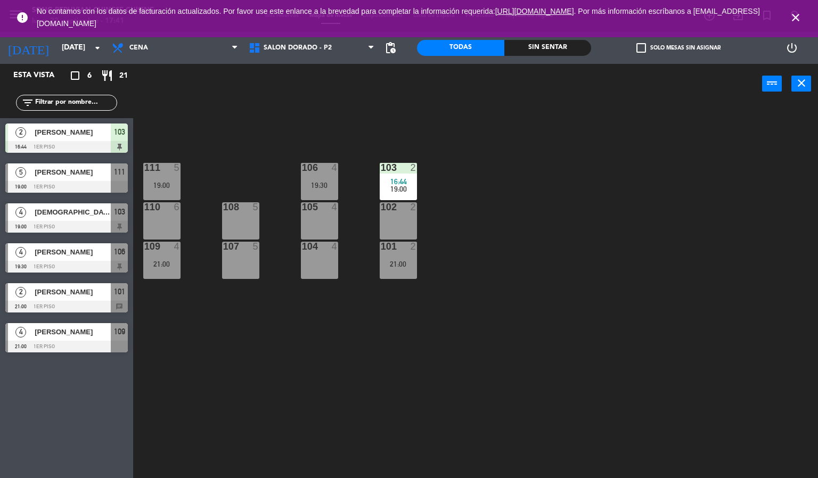
click at [93, 436] on div "Esta vista crop_square 6 restaurant 21 filter_list 2 [PERSON_NAME] 16:44 1er pi…" at bounding box center [66, 271] width 133 height 414
click at [407, 168] on div "2" at bounding box center [416, 168] width 18 height 10
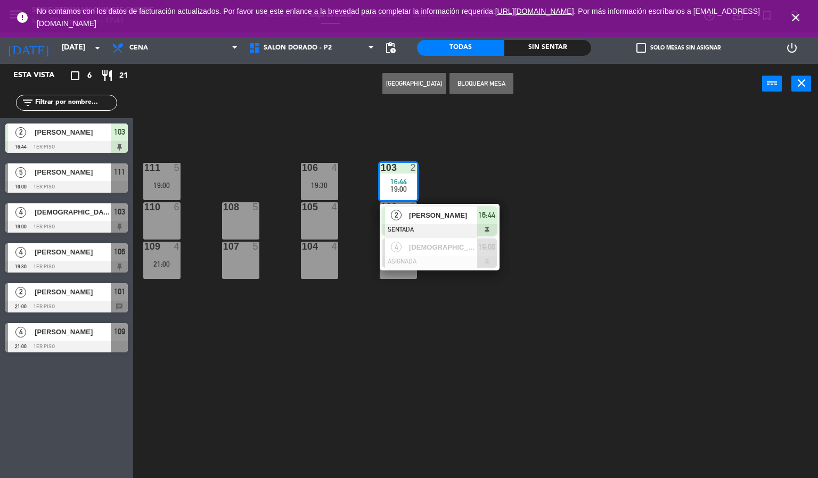
click at [427, 218] on span "[PERSON_NAME]" at bounding box center [443, 215] width 68 height 11
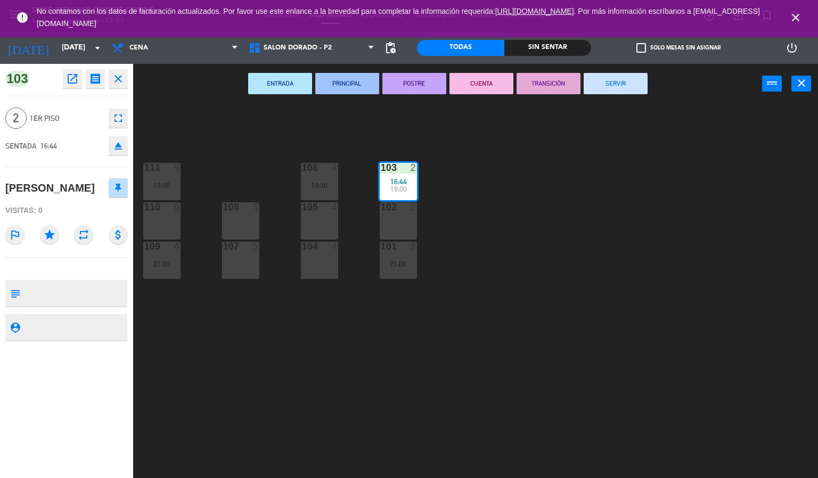
click at [486, 86] on button "CUENTA" at bounding box center [481, 83] width 64 height 21
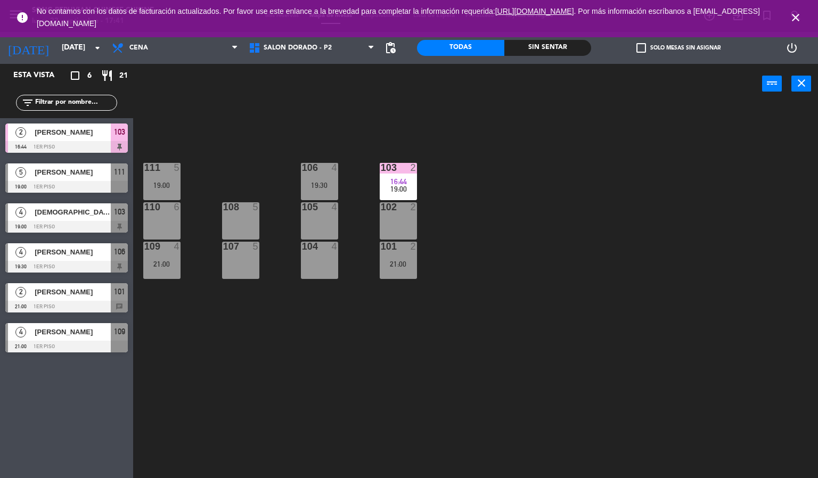
click at [799, 17] on icon "close" at bounding box center [795, 17] width 13 height 13
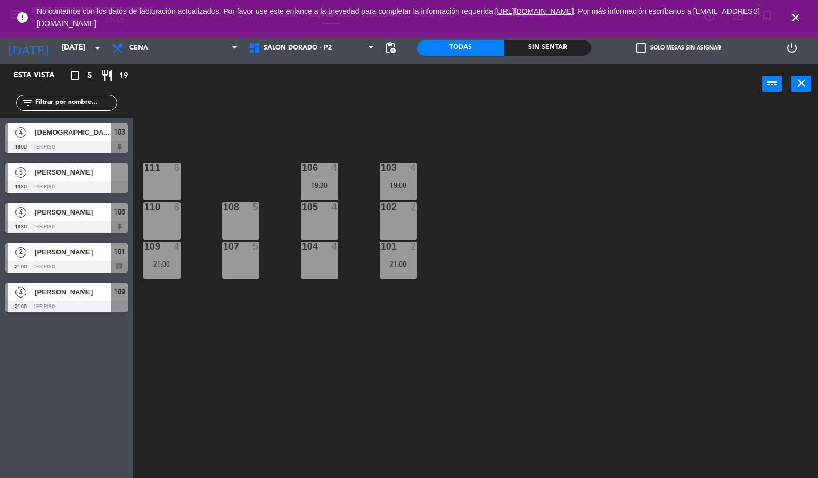
click at [566, 198] on div "103 4 19:00 106 4 19:30 111 6 102 2 105 4 108 5 110 6 101 2 21:00 104 4 107 5 1…" at bounding box center [479, 291] width 677 height 374
click at [796, 16] on icon "close" at bounding box center [795, 17] width 13 height 13
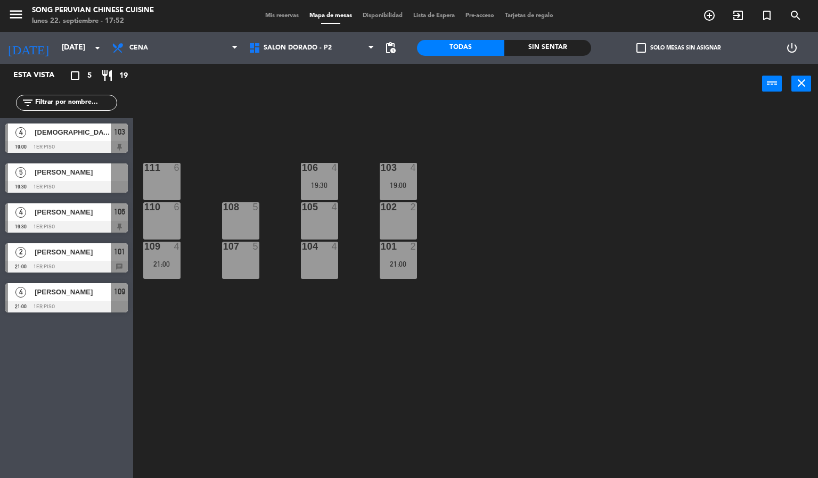
click at [613, 324] on div "103 4 19:00 106 4 19:30 111 6 102 2 105 4 108 5 110 6 101 2 21:00 104 4 107 5 1…" at bounding box center [479, 291] width 677 height 374
click at [559, 364] on div "103 4 19:00 106 4 19:30 111 6 102 2 105 4 108 5 110 6 101 2 21:00 104 4 107 5 1…" at bounding box center [479, 291] width 677 height 374
